Goal: Task Accomplishment & Management: Manage account settings

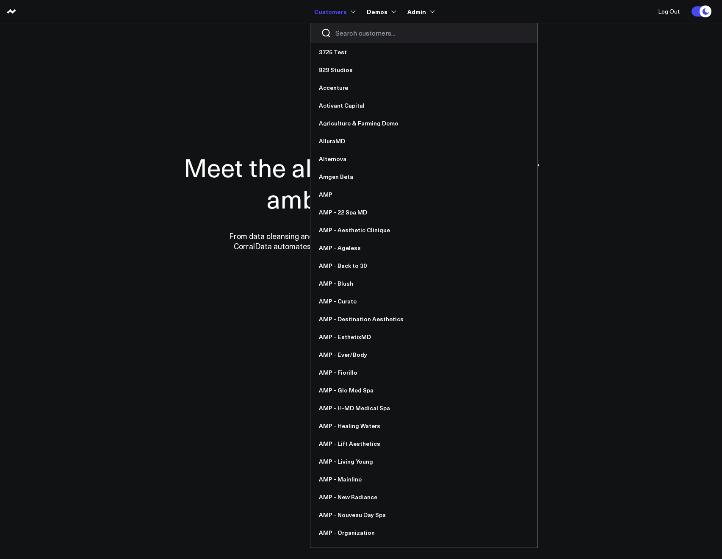
click at [340, 28] on div at bounding box center [424, 33] width 227 height 20
click at [344, 32] on input "Search customers input" at bounding box center [431, 32] width 191 height 9
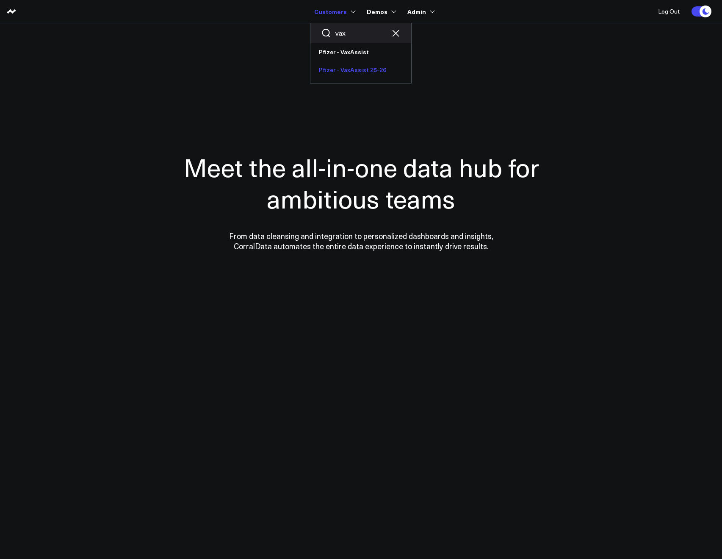
type input "vax"
click at [361, 68] on link "Pfizer - VaxAssist 25-26" at bounding box center [361, 70] width 101 height 18
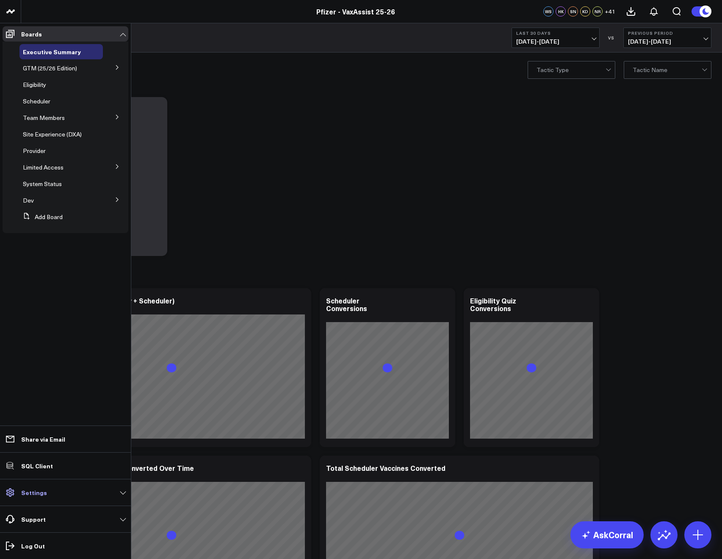
click at [49, 489] on link "Settings" at bounding box center [66, 492] width 126 height 15
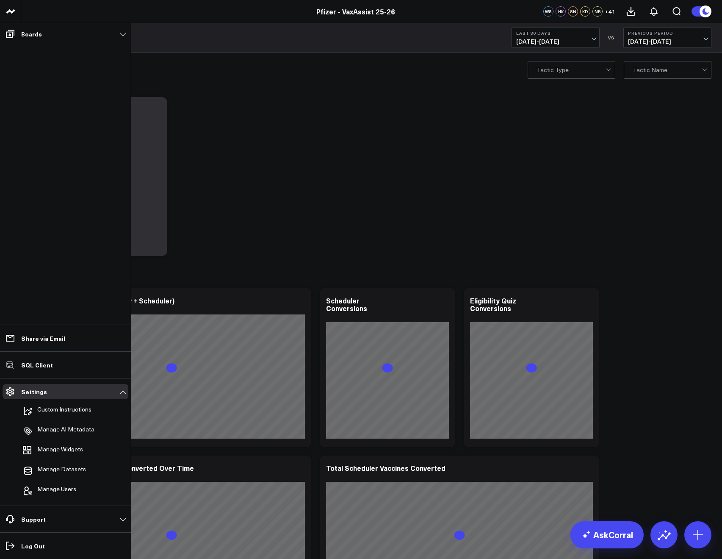
click at [50, 480] on ul "Custom Instructions Manage AI Metadata Manage Widgets Manage Datasets Manage Us…" at bounding box center [66, 449] width 126 height 101
click at [49, 485] on span "Manage Users" at bounding box center [56, 490] width 39 height 10
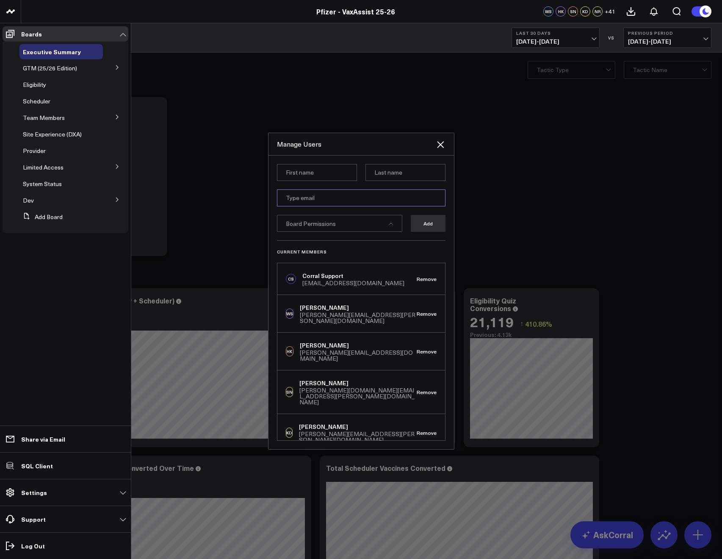
click at [297, 205] on input "email" at bounding box center [361, 197] width 169 height 17
paste input "matthew.chan@publicis.com"
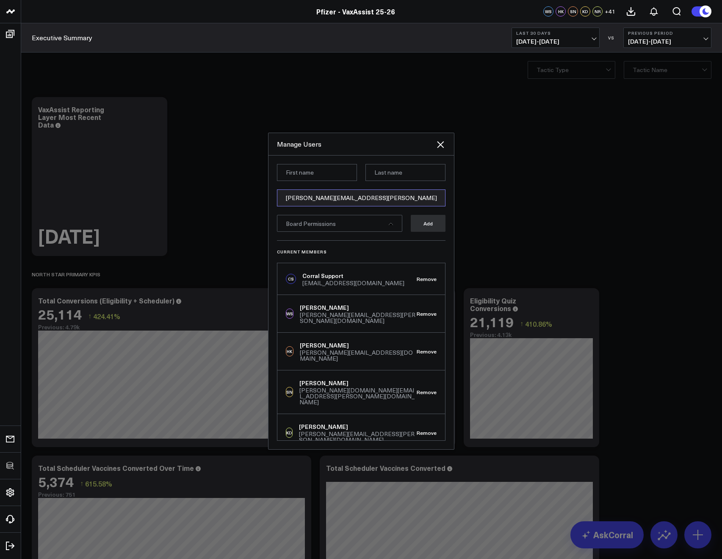
type input "matthew.chan@publicis.com"
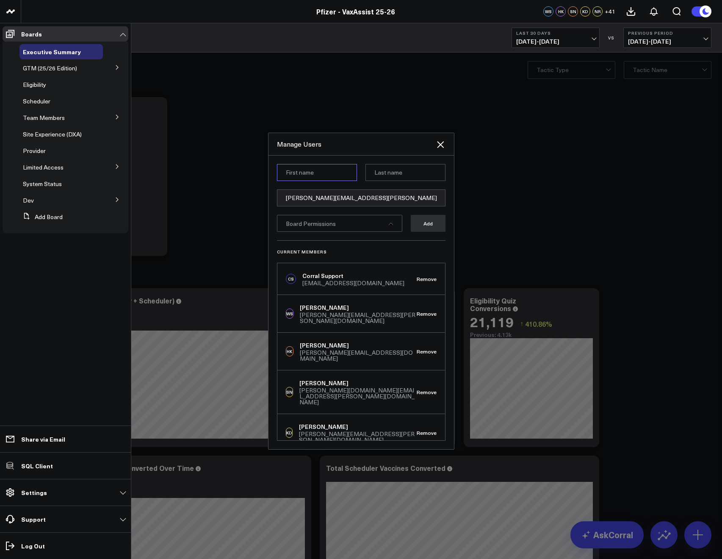
click at [292, 171] on input at bounding box center [317, 172] width 80 height 17
paste input "Matthew"
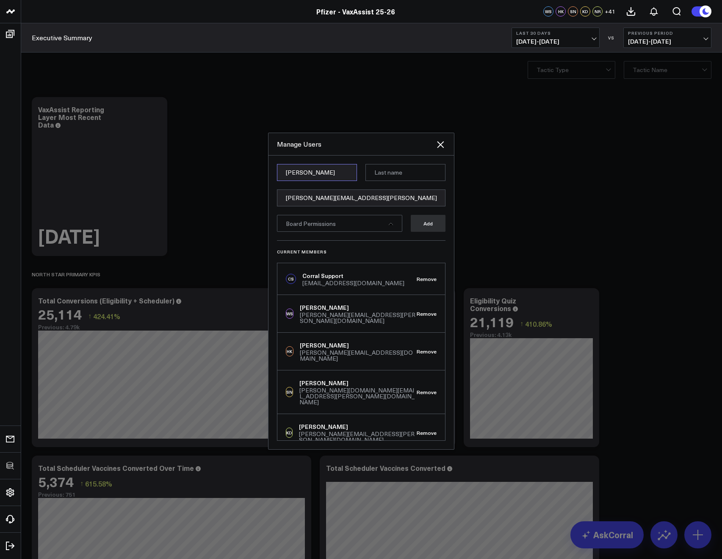
type input "Matthew"
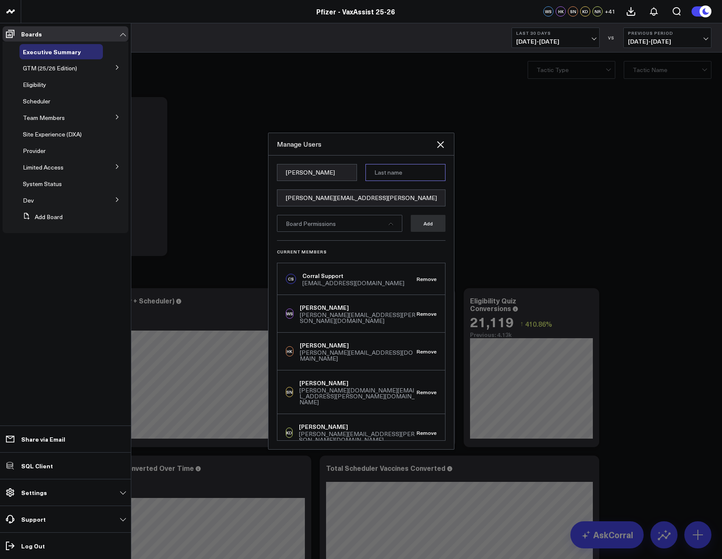
click at [384, 166] on input at bounding box center [406, 172] width 80 height 17
paste input "Chan"
type input "Chan"
click at [350, 219] on div "Board Permissions" at bounding box center [339, 223] width 125 height 17
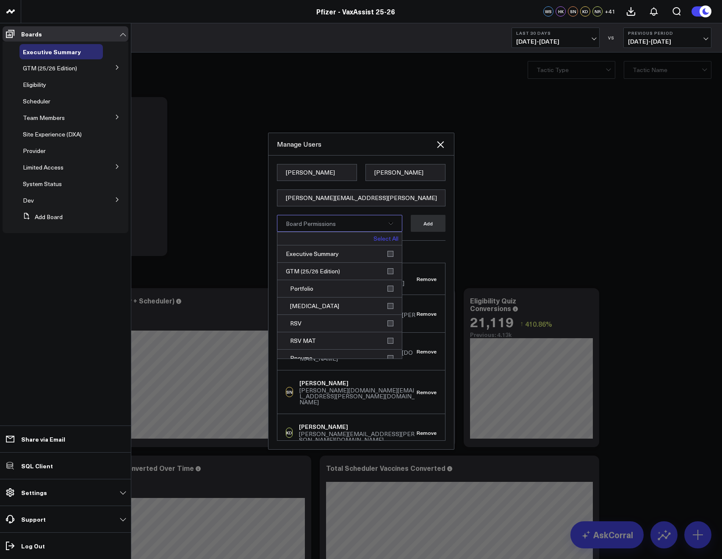
click at [383, 239] on link "Select All" at bounding box center [386, 239] width 25 height 6
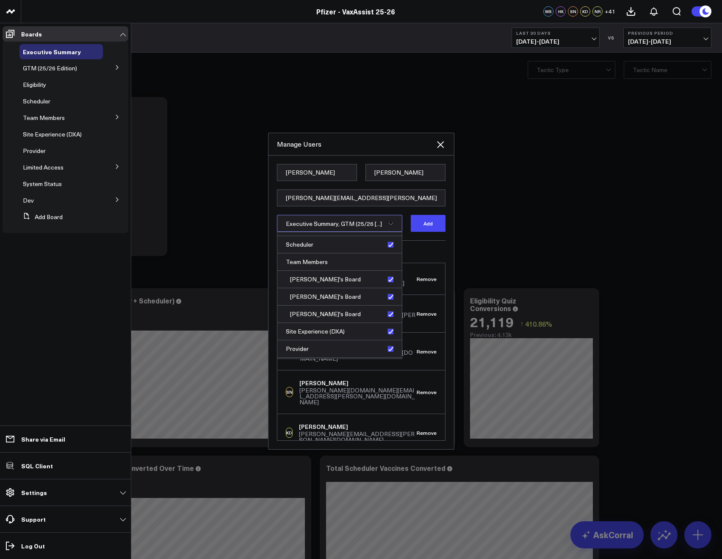
scroll to position [269, 0]
click at [389, 350] on div "Crossix" at bounding box center [339, 349] width 125 height 17
click at [387, 335] on div "PFA Full Funnel" at bounding box center [339, 332] width 125 height 17
click at [387, 318] on div "Dev" at bounding box center [339, 315] width 125 height 17
click at [386, 302] on div "System Status" at bounding box center [339, 297] width 125 height 17
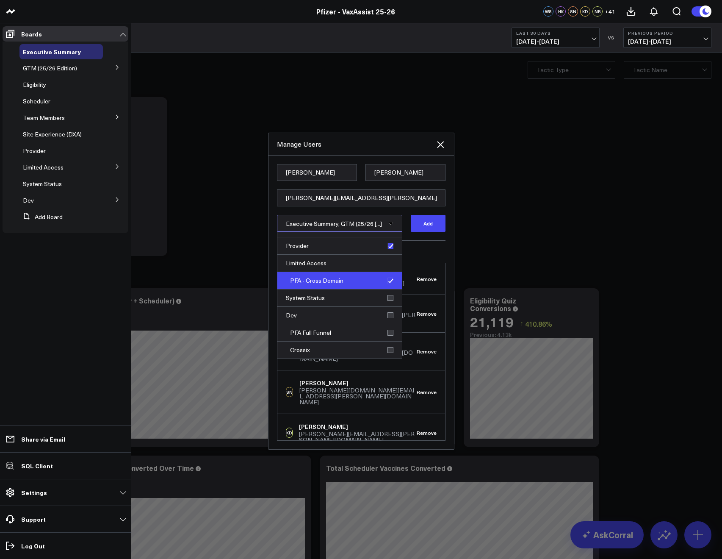
click at [387, 285] on div "PFA - Cross Domain" at bounding box center [339, 280] width 125 height 17
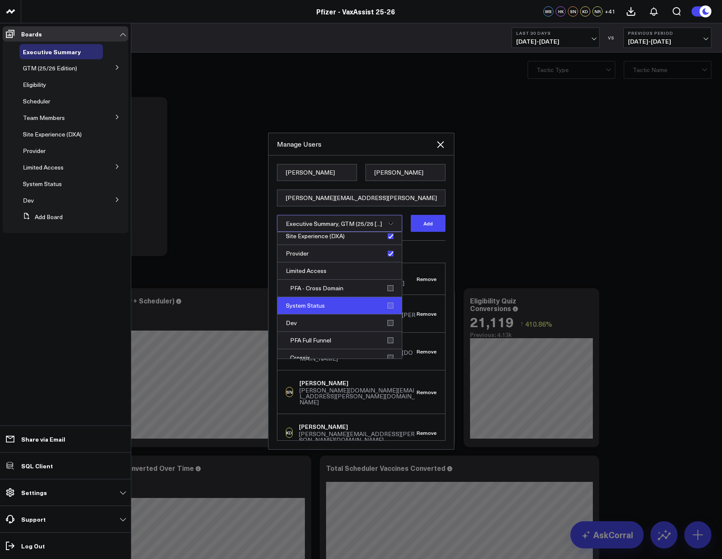
click at [389, 302] on div "System Status" at bounding box center [339, 305] width 125 height 17
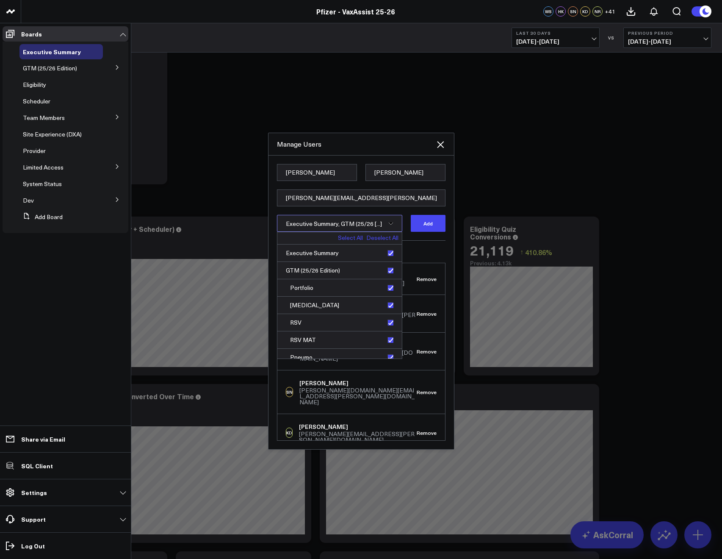
scroll to position [0, 0]
click at [428, 223] on button "Add" at bounding box center [428, 223] width 35 height 17
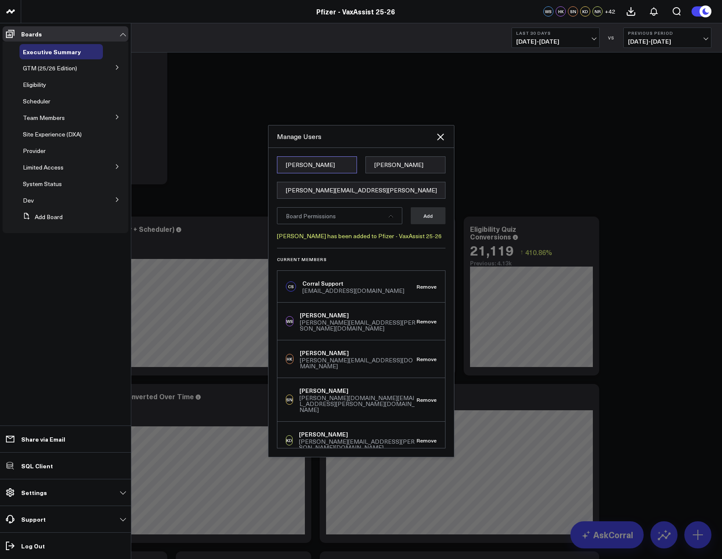
click at [291, 169] on input "Matthew" at bounding box center [317, 164] width 80 height 17
paste input "Steve"
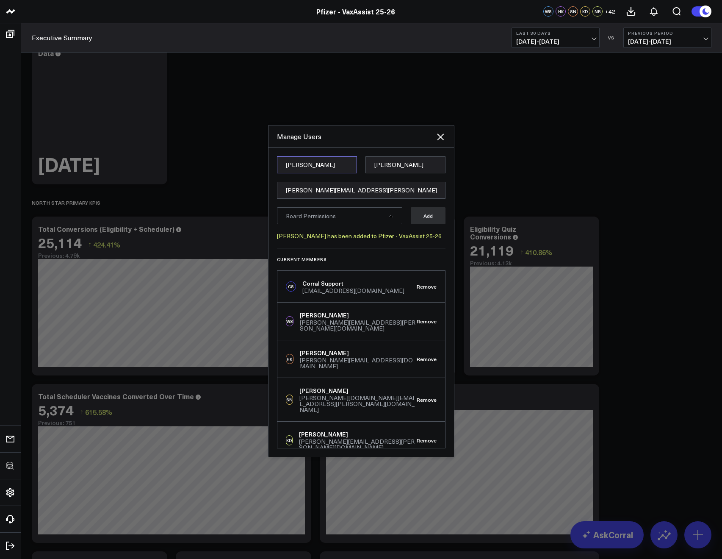
type input "Steve"
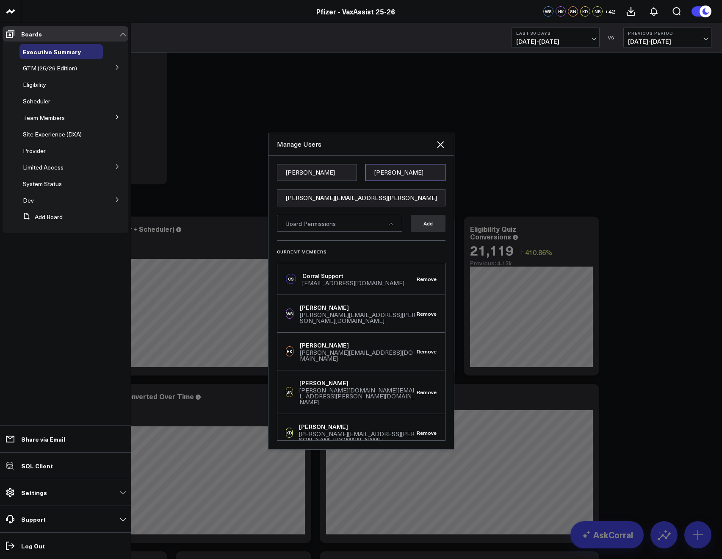
click at [377, 170] on input "Chan" at bounding box center [406, 172] width 80 height 17
paste input "Moskowitz"
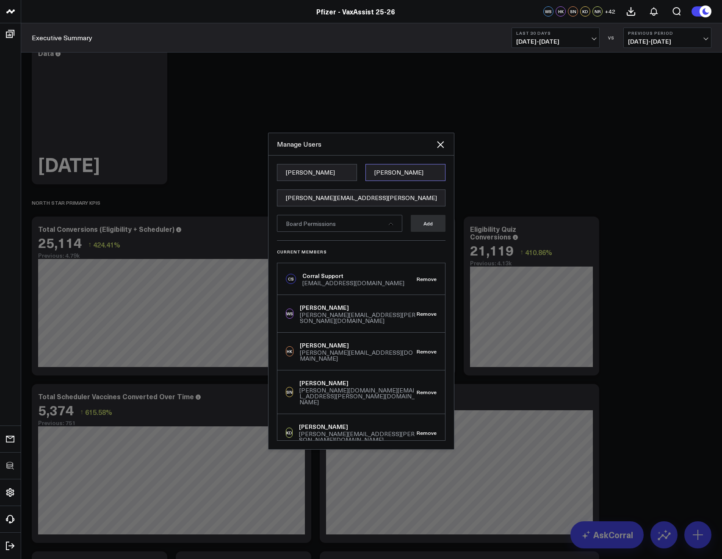
type input "Moskowitz"
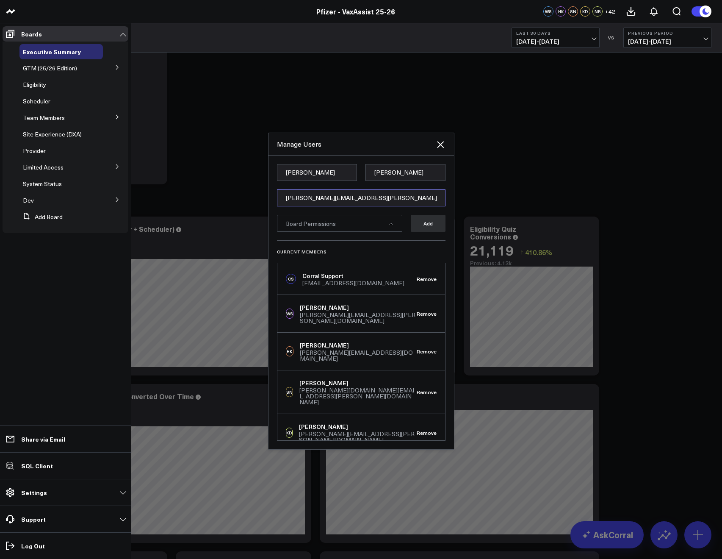
click at [301, 202] on input "matthew.chan@publicis.com" at bounding box center [361, 197] width 169 height 17
paste input "steve.moskowitz@publicis.com"
type input "steve.moskowitz@publicis.com"
click at [343, 243] on div "Current Members CS Corral Support support@corraldata.com Remove WS Wendy Steinb…" at bounding box center [361, 340] width 169 height 200
click at [334, 223] on span "Board Permissions" at bounding box center [311, 223] width 50 height 8
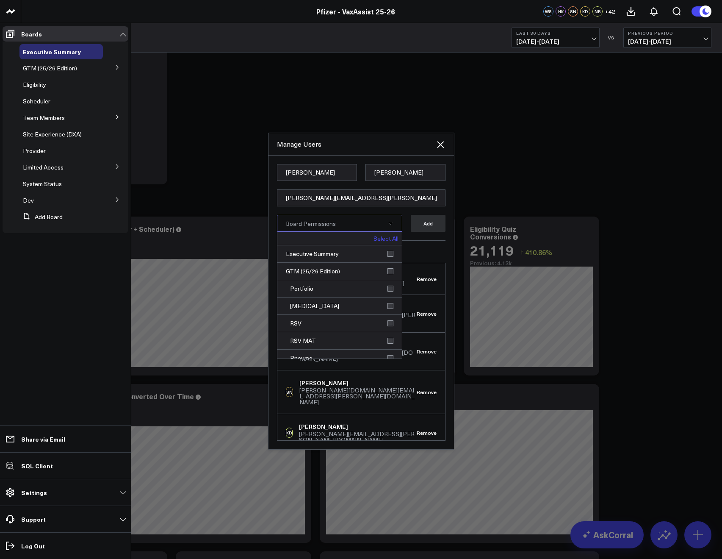
click at [361, 236] on div "Select All" at bounding box center [339, 238] width 125 height 13
click at [366, 236] on div "Select All" at bounding box center [339, 238] width 125 height 13
click at [374, 239] on link "Select All" at bounding box center [386, 239] width 25 height 6
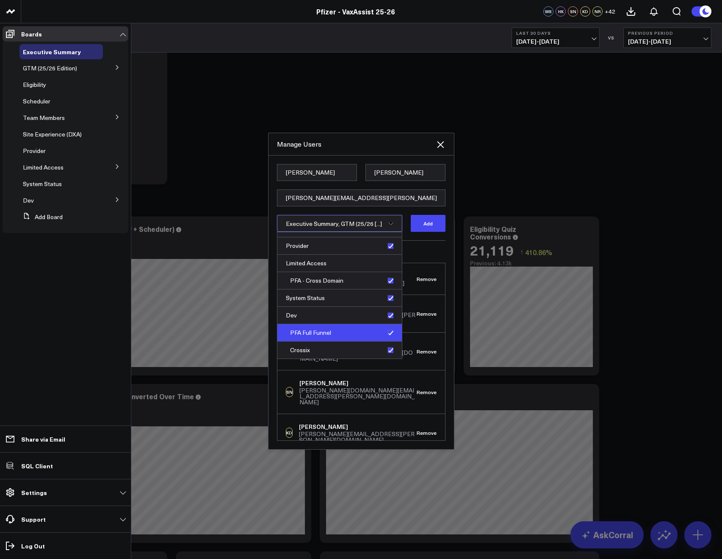
drag, startPoint x: 388, startPoint y: 347, endPoint x: 387, endPoint y: 335, distance: 11.5
click at [388, 347] on div "Crossix" at bounding box center [339, 349] width 125 height 17
click at [386, 331] on div "PFA Full Funnel" at bounding box center [339, 332] width 125 height 17
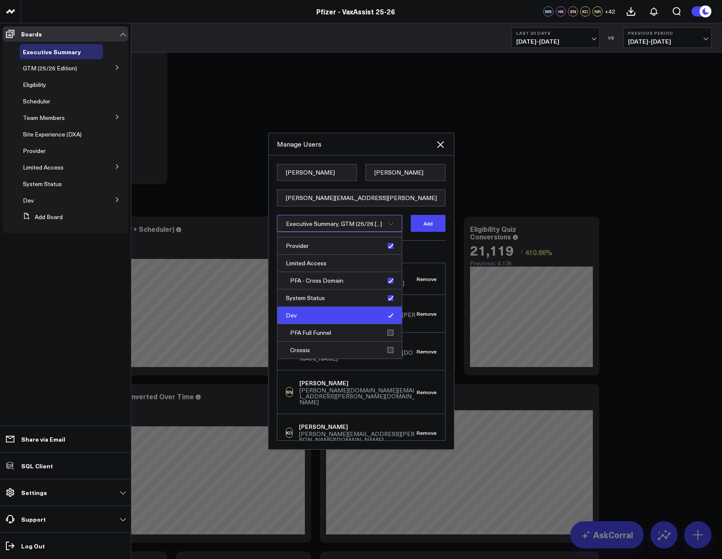
click at [387, 319] on div "Dev" at bounding box center [339, 315] width 125 height 17
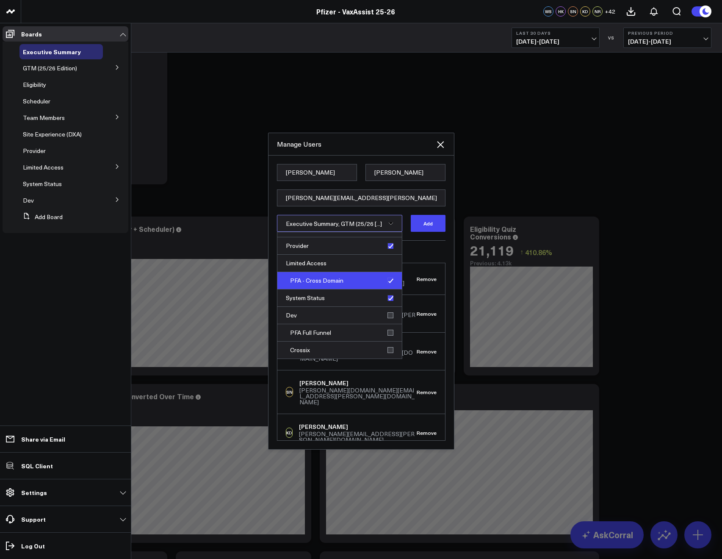
click at [387, 280] on div "PFA - Cross Domain" at bounding box center [339, 280] width 125 height 17
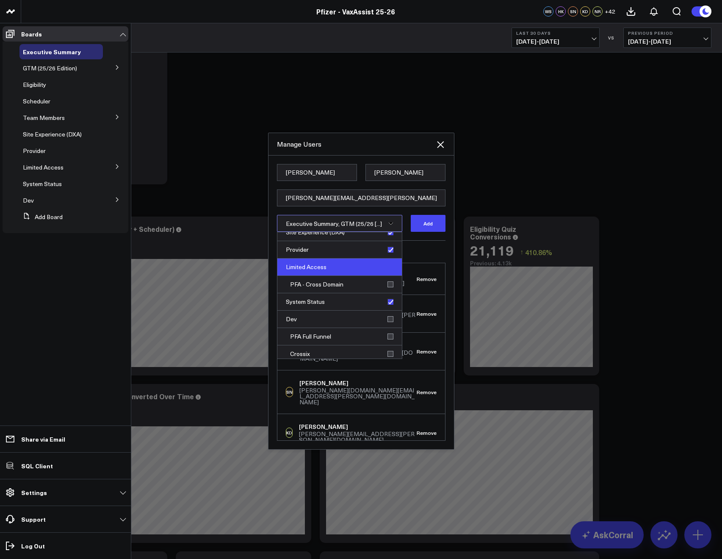
scroll to position [259, 0]
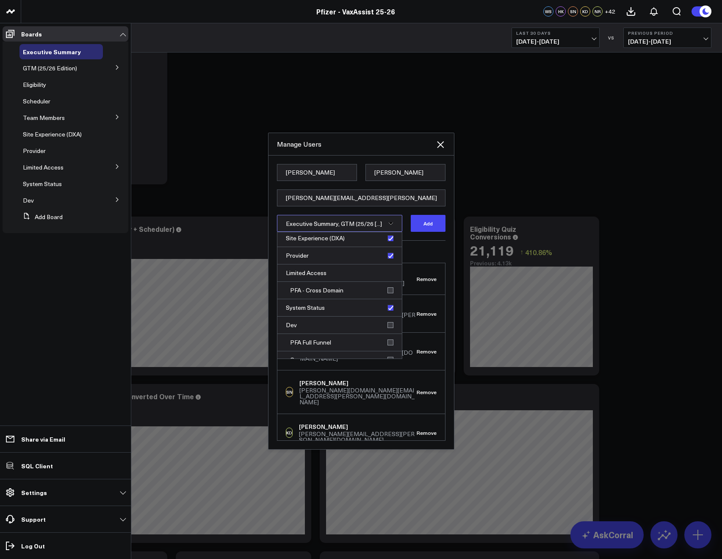
click at [417, 249] on h3 "Current Members" at bounding box center [361, 251] width 169 height 5
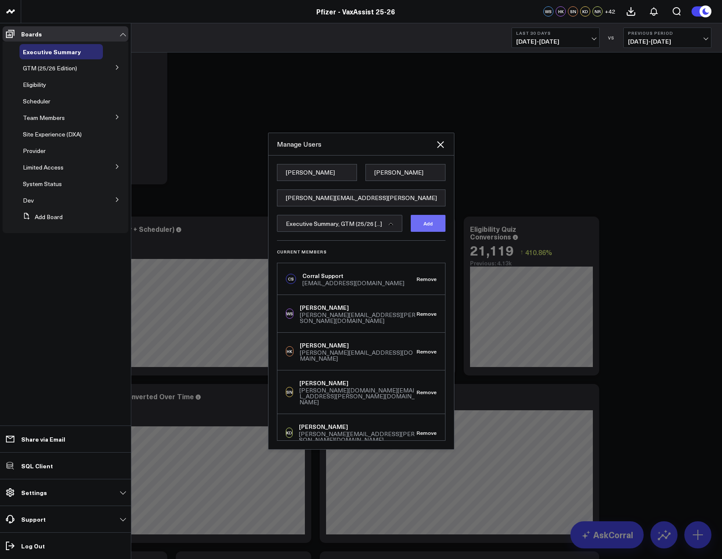
click at [429, 219] on button "Add" at bounding box center [428, 223] width 35 height 17
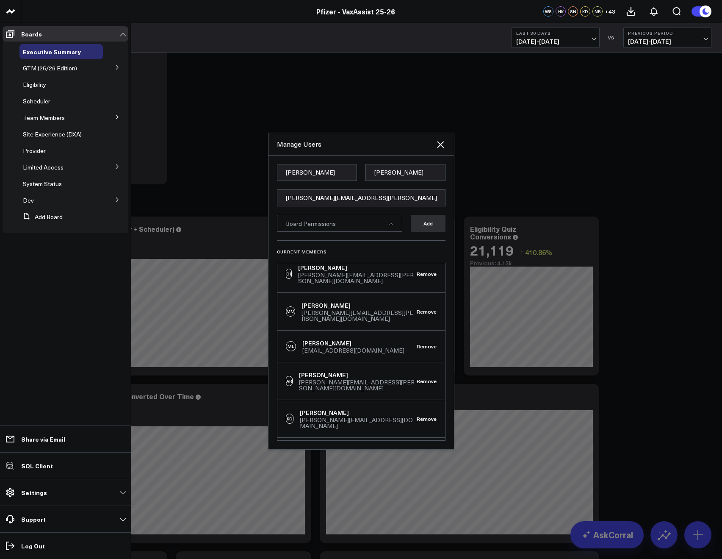
scroll to position [567, 0]
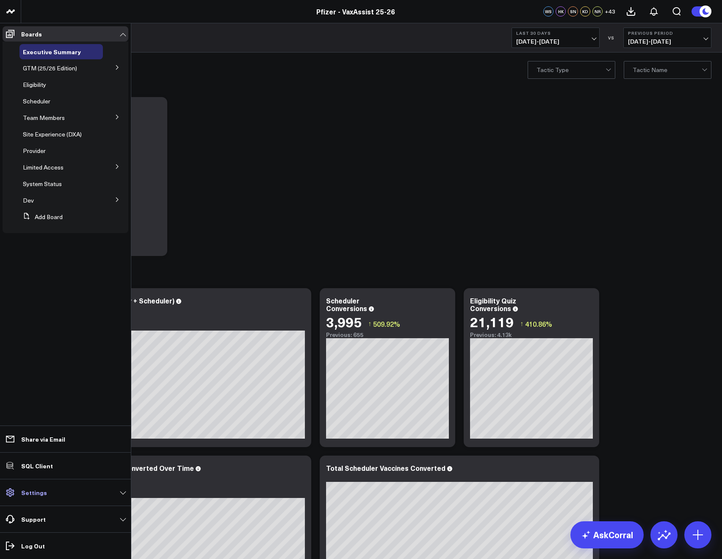
click at [33, 490] on p "Settings" at bounding box center [34, 492] width 26 height 7
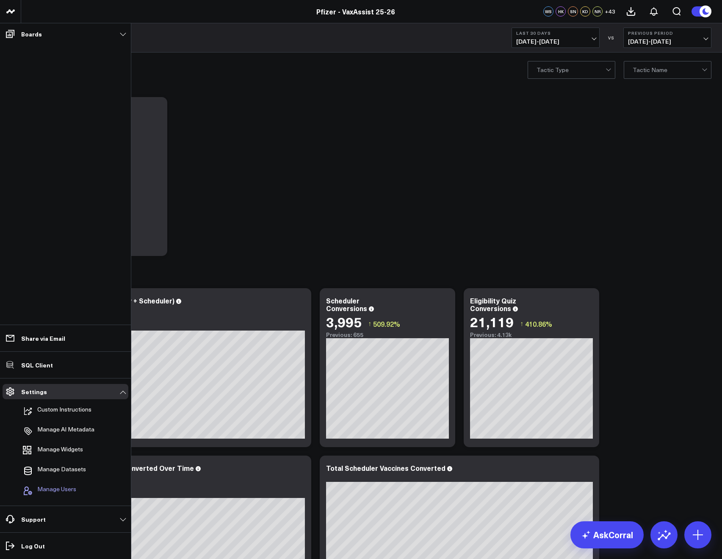
click at [55, 483] on button "Manage Users" at bounding box center [47, 490] width 57 height 19
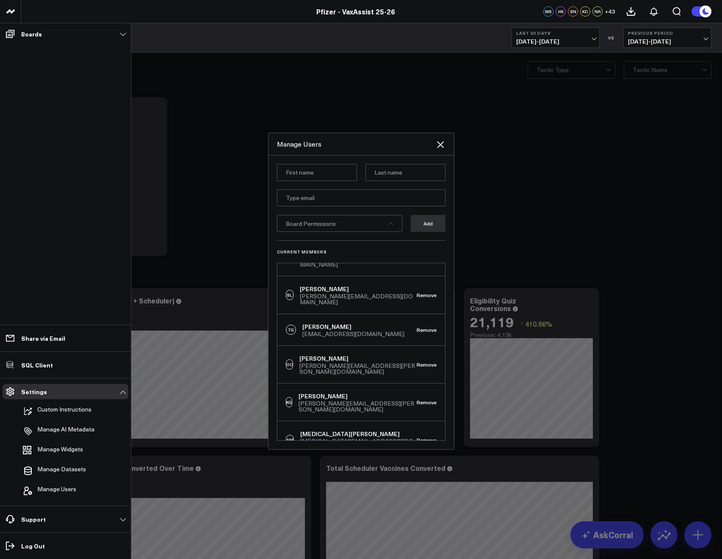
scroll to position [1379, 0]
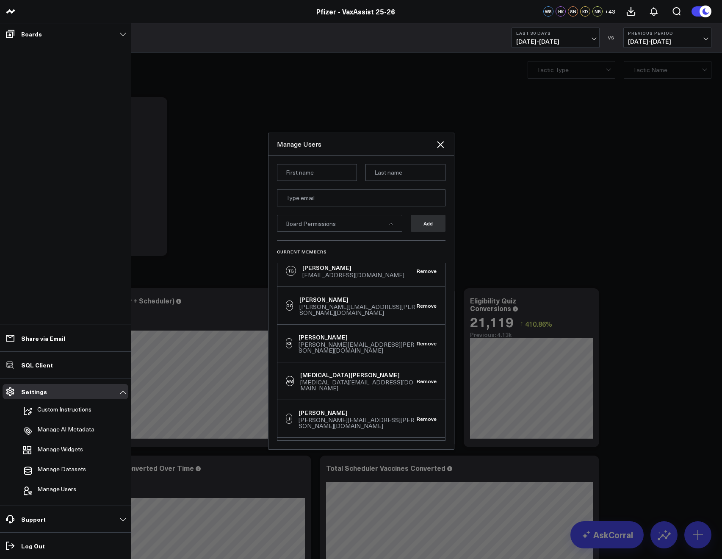
click at [242, 208] on div at bounding box center [361, 279] width 722 height 559
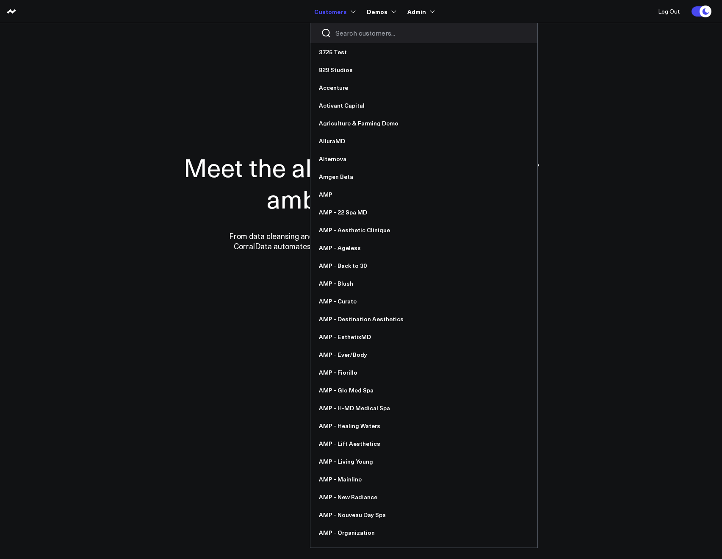
click at [344, 31] on input "Search customers input" at bounding box center [431, 32] width 191 height 9
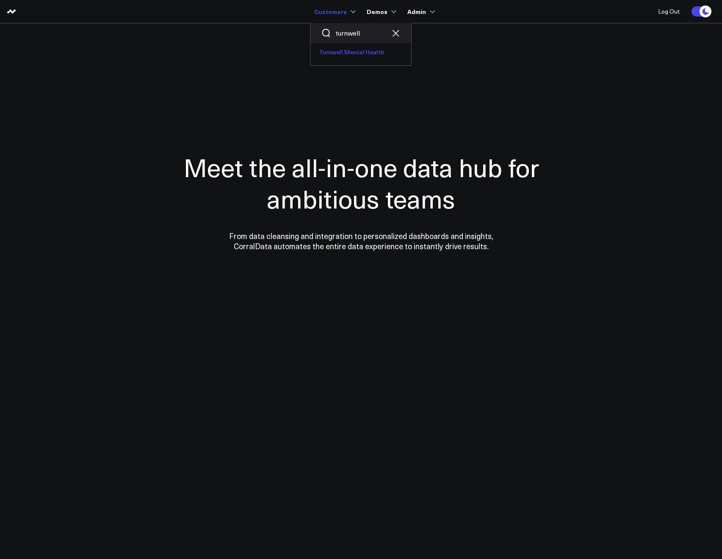
type input "turnwell"
click at [344, 54] on link "Turnwell Mental Health" at bounding box center [361, 52] width 101 height 18
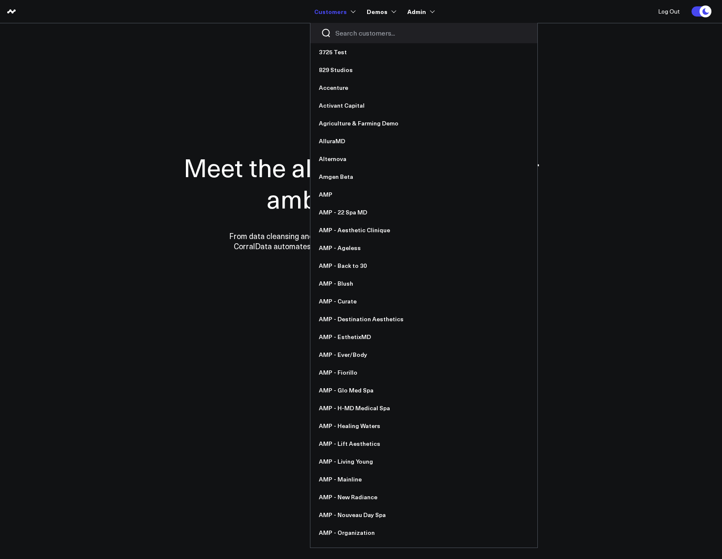
click at [341, 29] on input "Search customers input" at bounding box center [431, 32] width 191 height 9
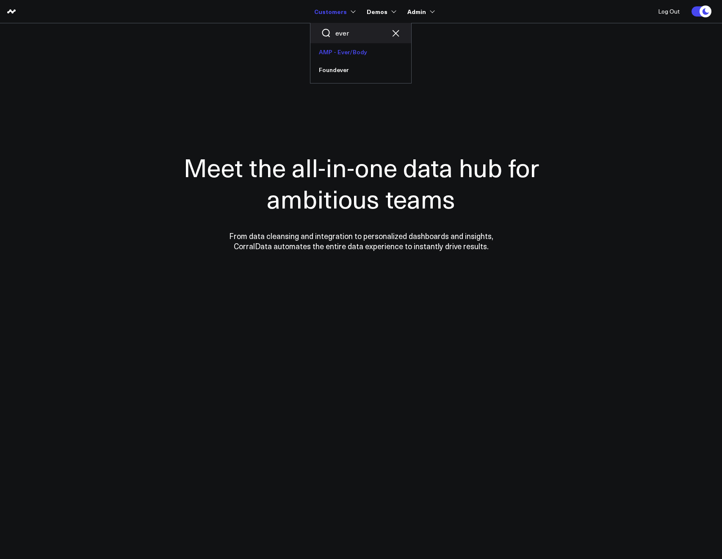
type input "ever"
click at [338, 49] on link "AMP - Ever/Body" at bounding box center [361, 52] width 101 height 18
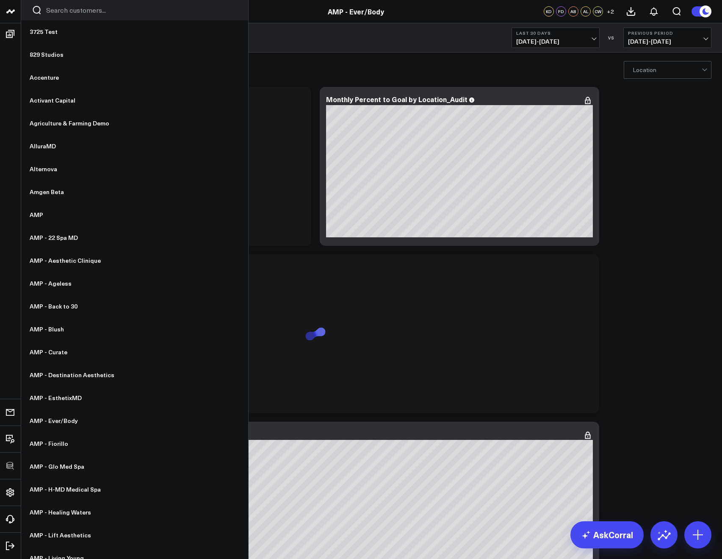
click at [53, 11] on input "Search customers input" at bounding box center [141, 10] width 191 height 9
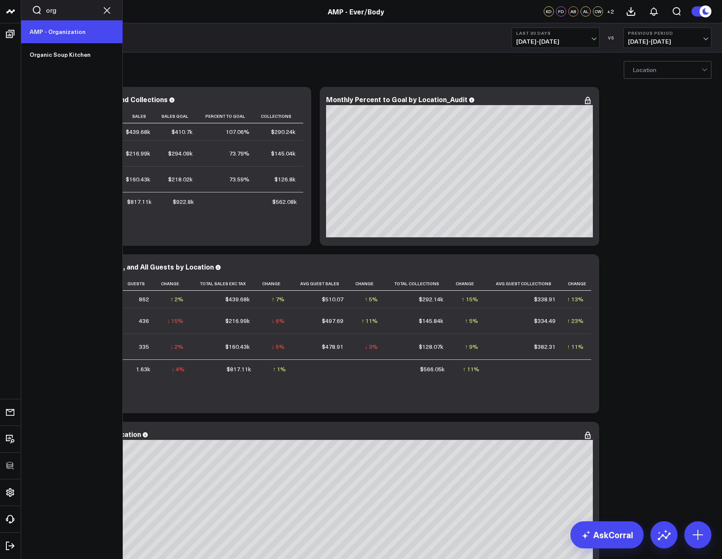
type input "org"
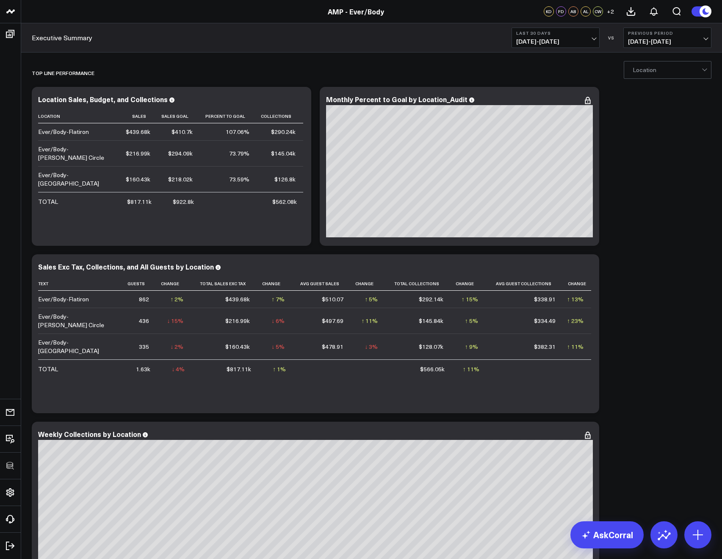
click at [544, 33] on b "Last 30 Days" at bounding box center [555, 33] width 79 height 5
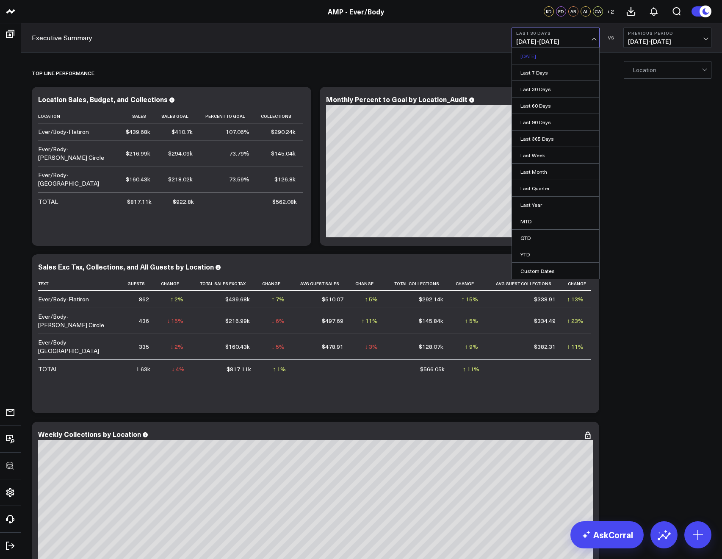
click at [542, 50] on link "[DATE]" at bounding box center [555, 56] width 87 height 16
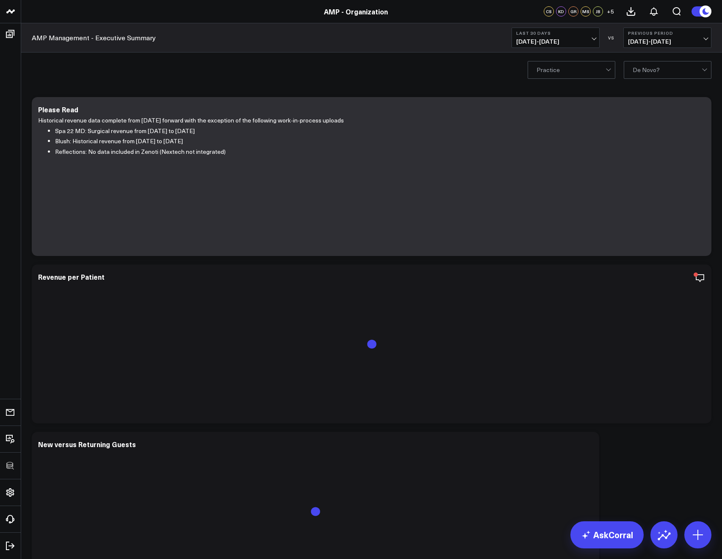
click at [518, 38] on span "08/03/25 - 09/01/25" at bounding box center [555, 41] width 79 height 7
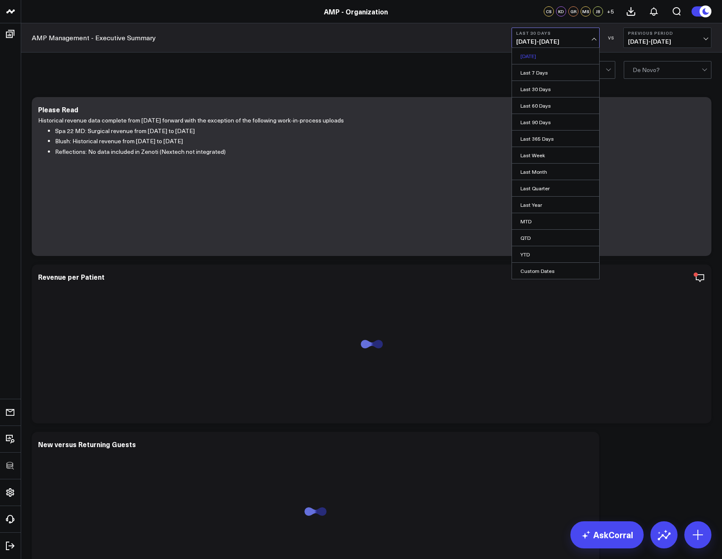
click at [523, 53] on link "[DATE]" at bounding box center [555, 56] width 87 height 16
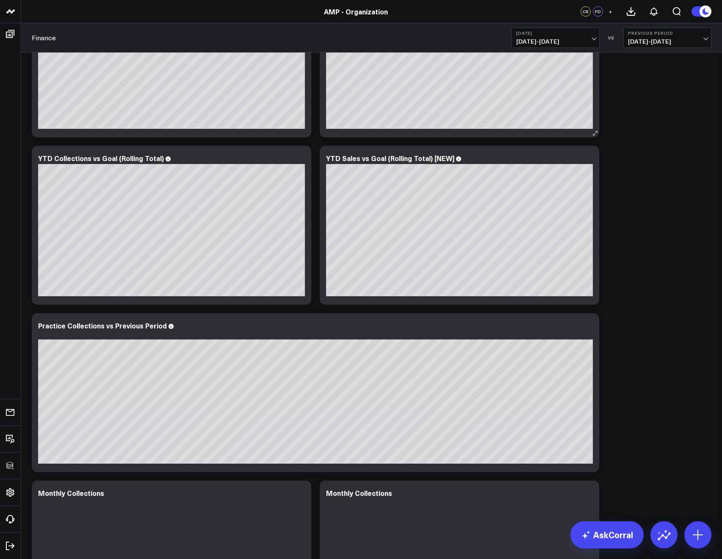
scroll to position [1378, 0]
